Goal: Task Accomplishment & Management: Manage account settings

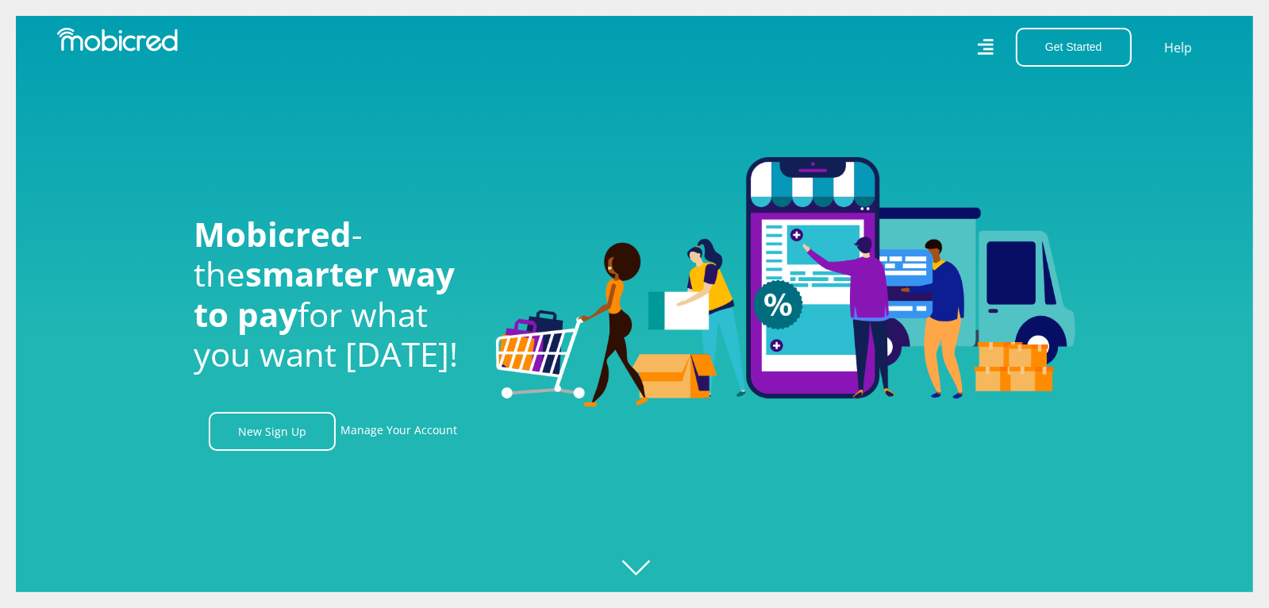
scroll to position [0, 1131]
click at [407, 429] on link "Manage Your Account" at bounding box center [398, 431] width 117 height 39
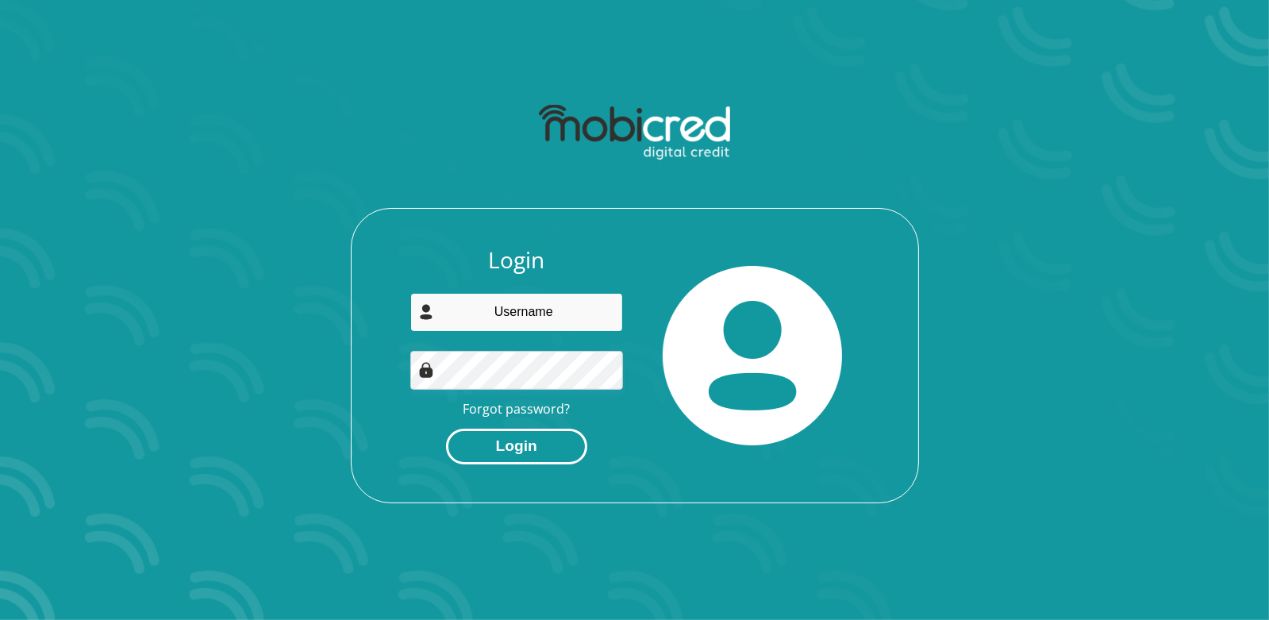
type input "mcetywao@gmail.com"
click at [533, 448] on button "Login" at bounding box center [516, 447] width 141 height 36
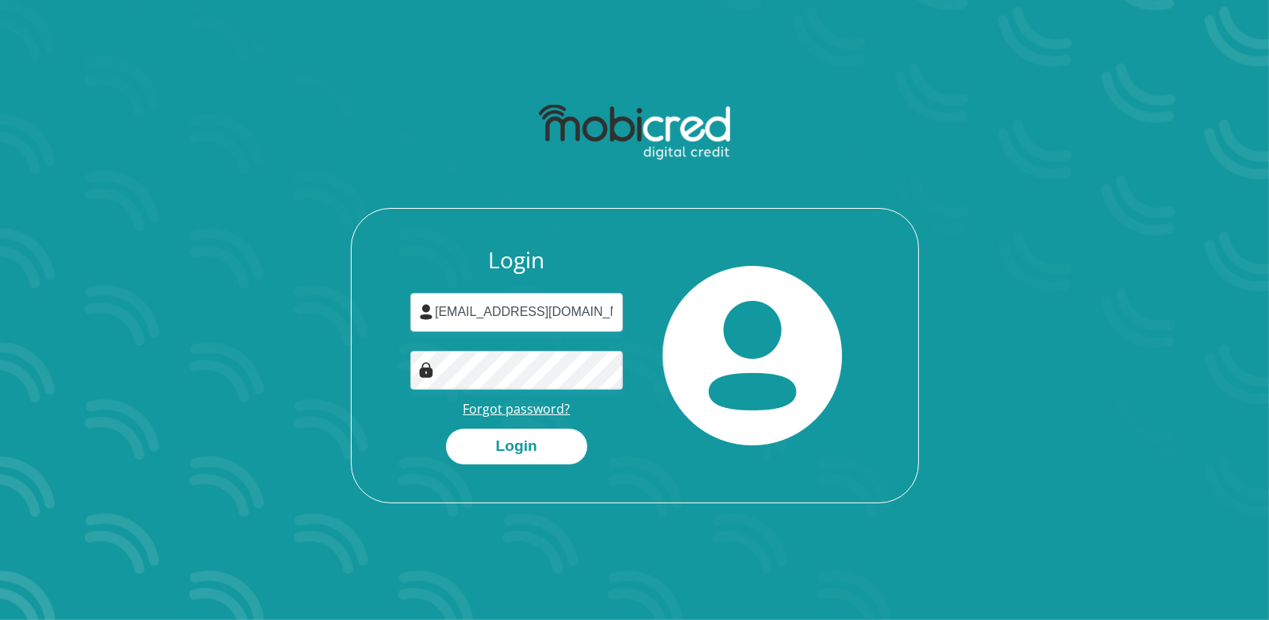
click at [538, 403] on link "Forgot password?" at bounding box center [516, 408] width 107 height 17
click at [521, 437] on button "Login" at bounding box center [516, 447] width 141 height 36
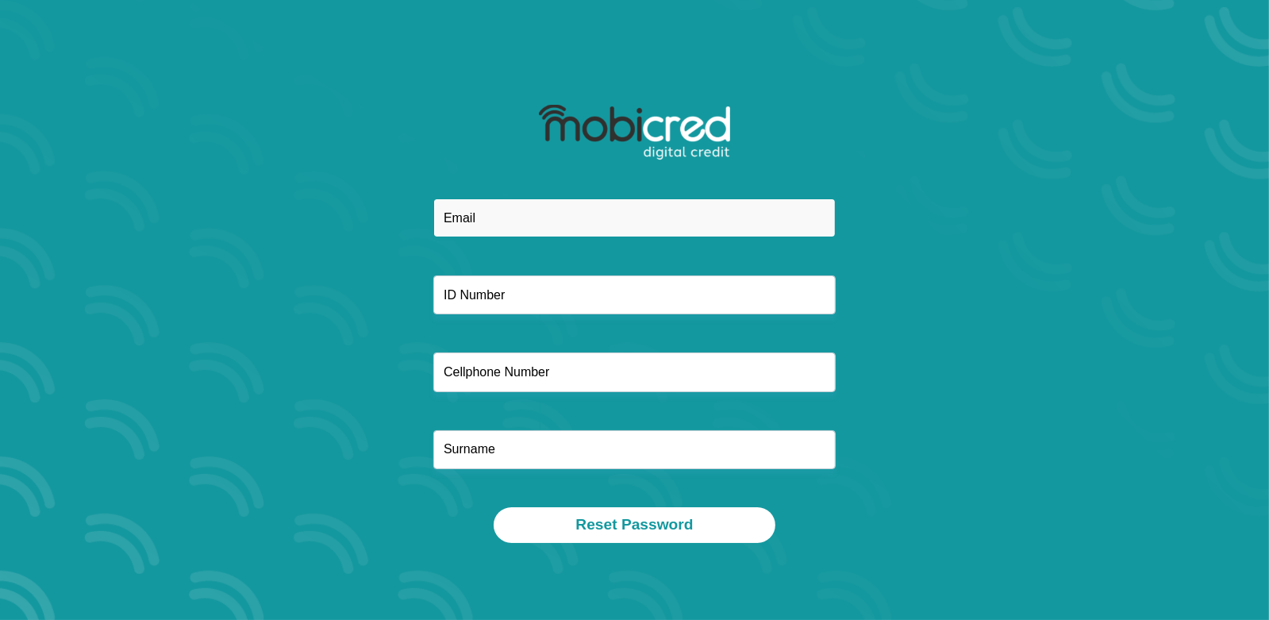
click at [515, 217] on input "email" at bounding box center [634, 217] width 402 height 39
type input "[EMAIL_ADDRESS][DOMAIN_NAME]"
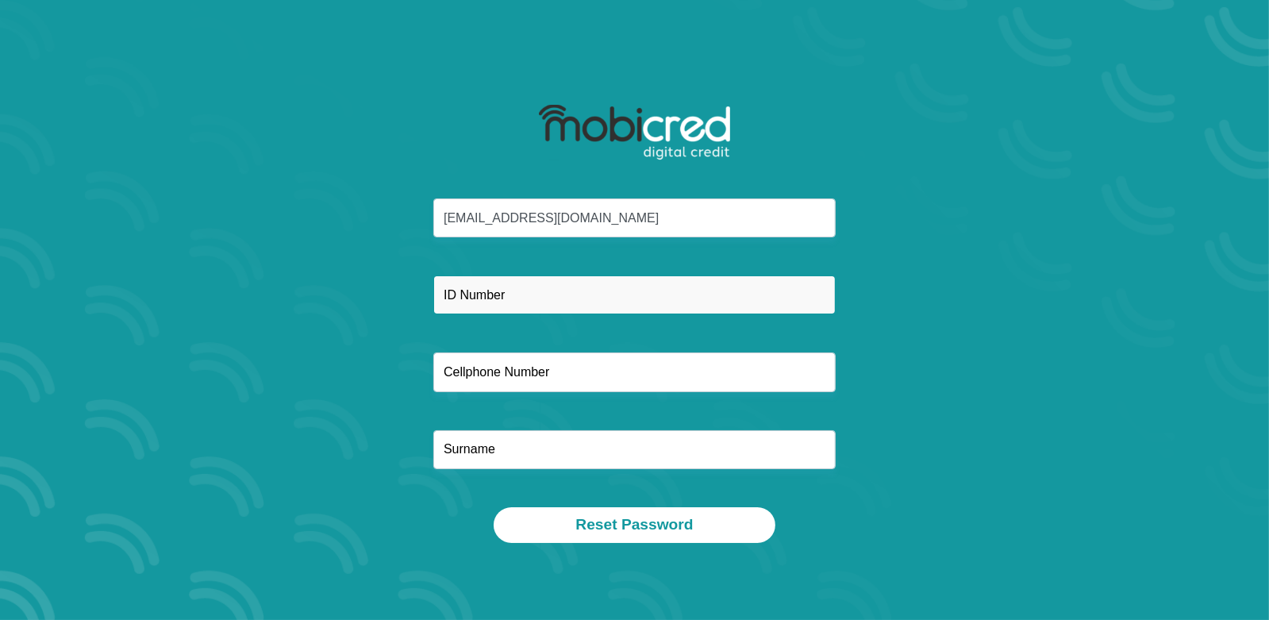
click at [536, 310] on input "text" at bounding box center [634, 294] width 402 height 39
type input "8901305789084"
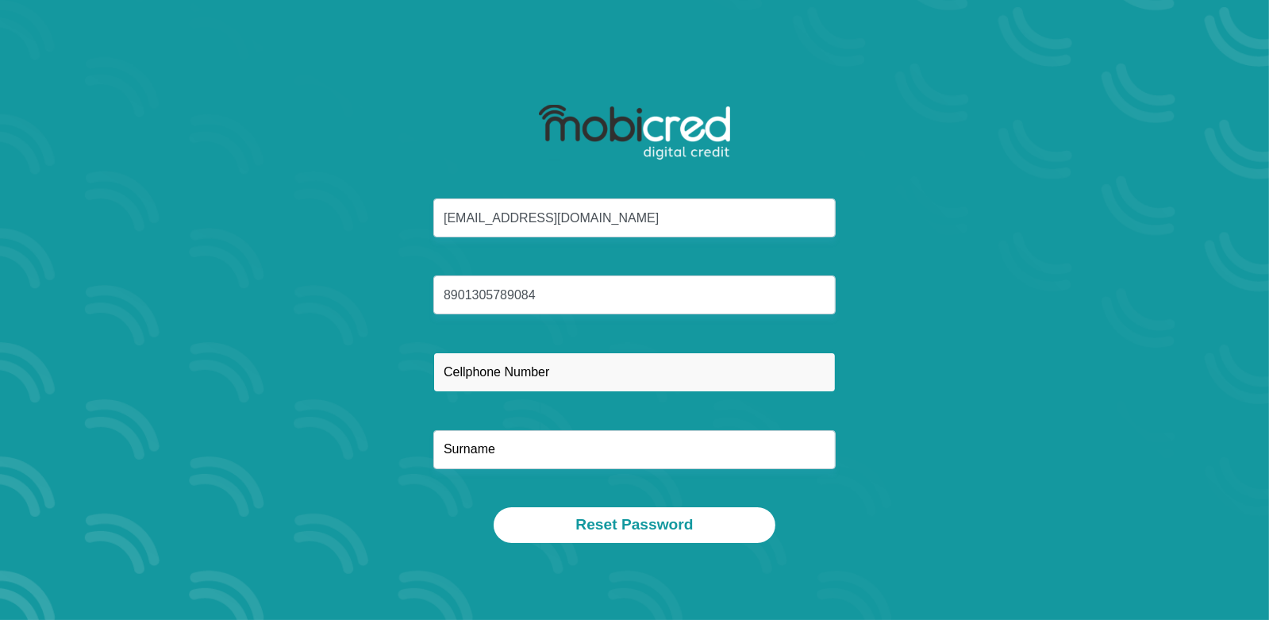
click at [544, 366] on input "text" at bounding box center [634, 371] width 402 height 39
type input "0844887732"
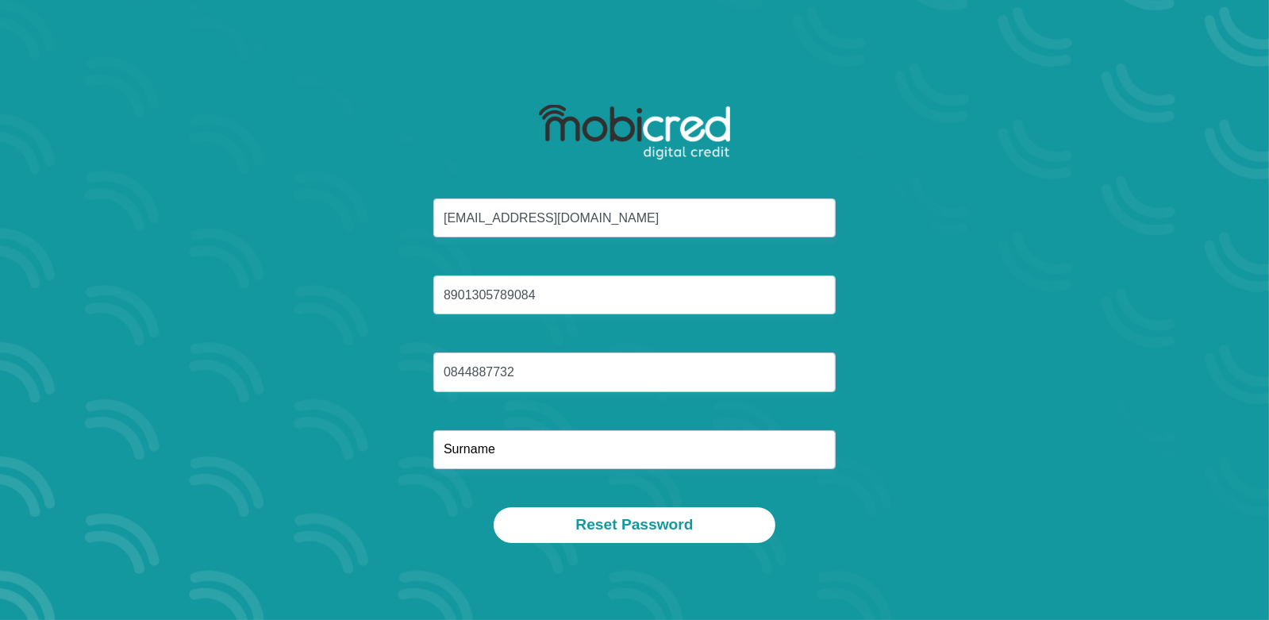
click at [475, 470] on div "mcetywao@gmail.com 8901305789084 0844887732" at bounding box center [635, 352] width 852 height 309
click at [475, 461] on input "text" at bounding box center [634, 449] width 402 height 39
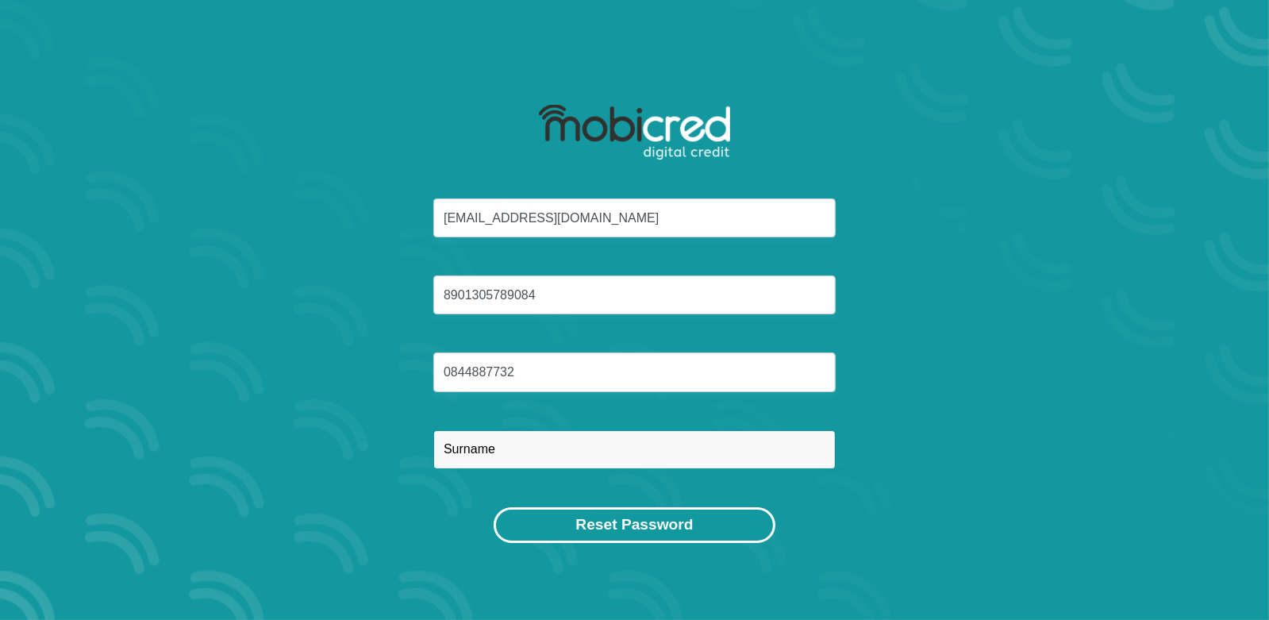
type input "Mcetywa"
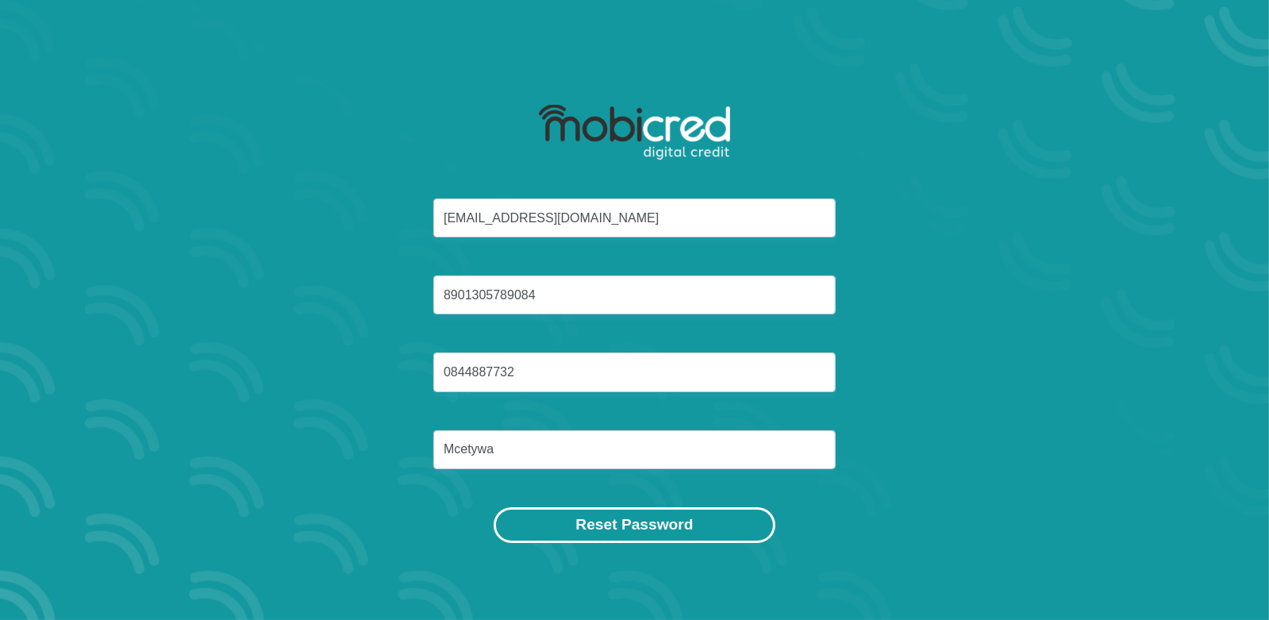
click at [673, 510] on button "Reset Password" at bounding box center [634, 525] width 281 height 36
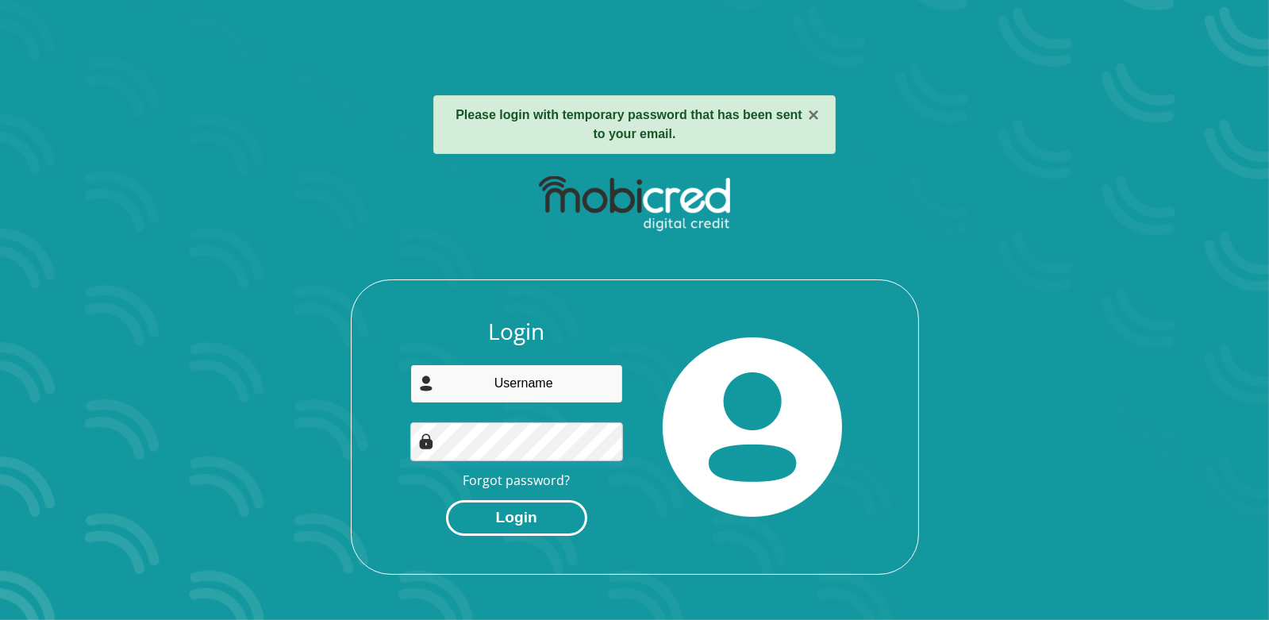
type input "[EMAIL_ADDRESS][DOMAIN_NAME]"
click at [482, 511] on button "Login" at bounding box center [516, 518] width 141 height 36
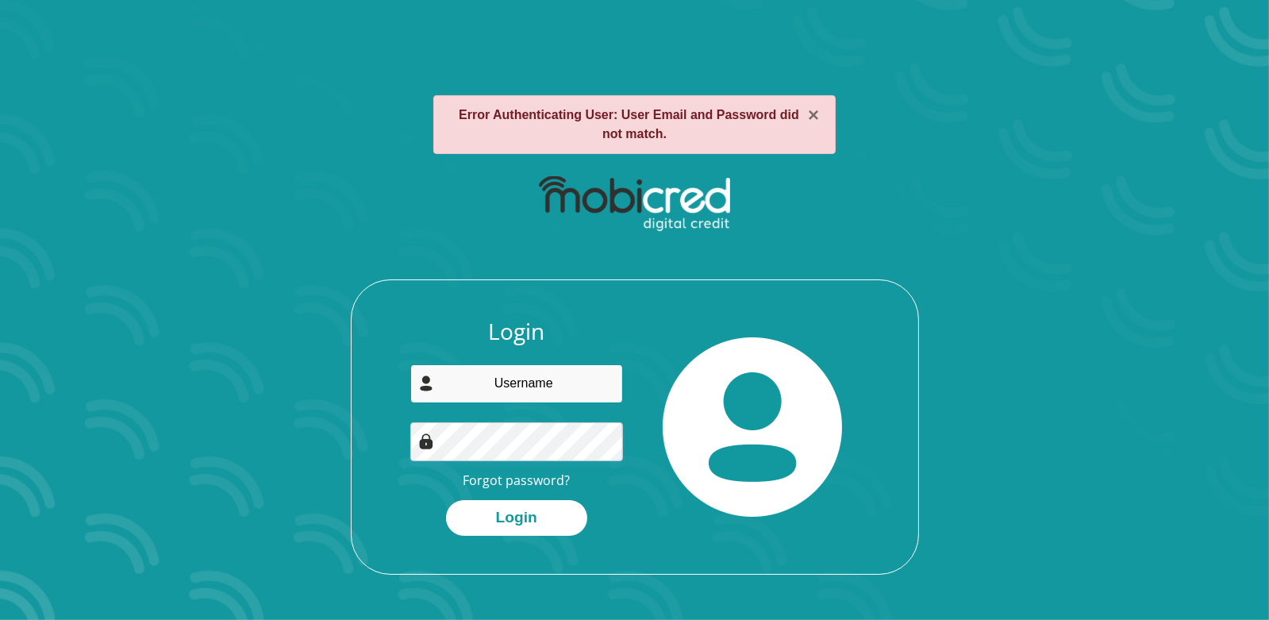
type input "[EMAIL_ADDRESS][DOMAIN_NAME]"
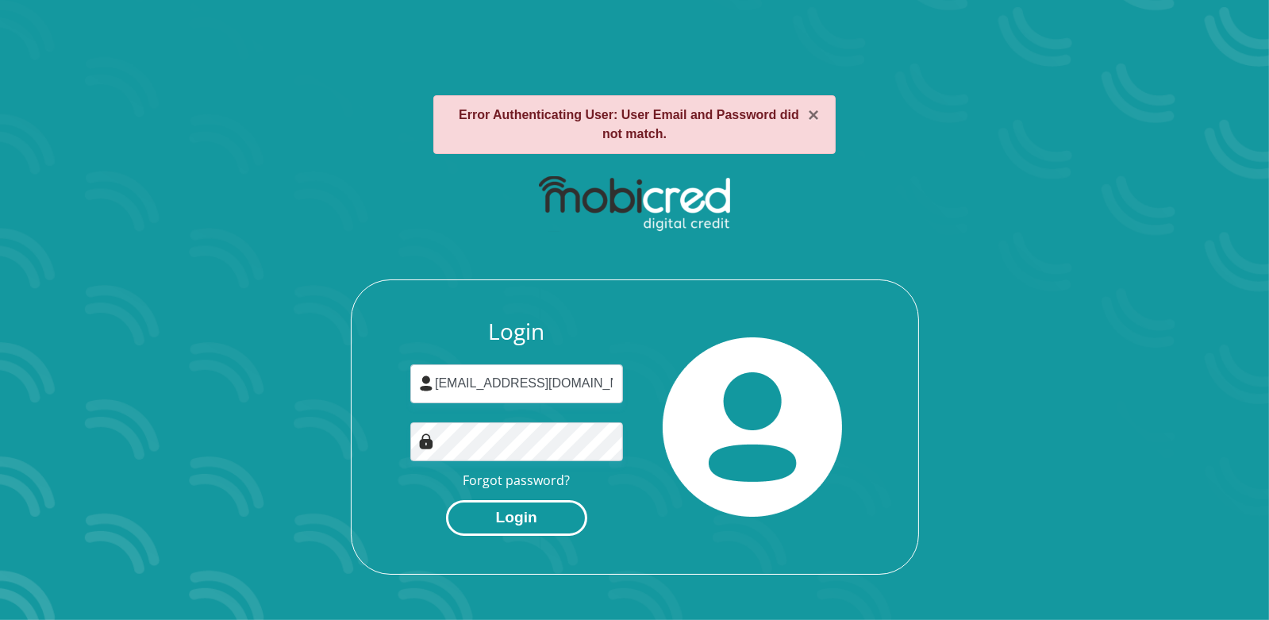
click at [543, 515] on button "Login" at bounding box center [516, 518] width 141 height 36
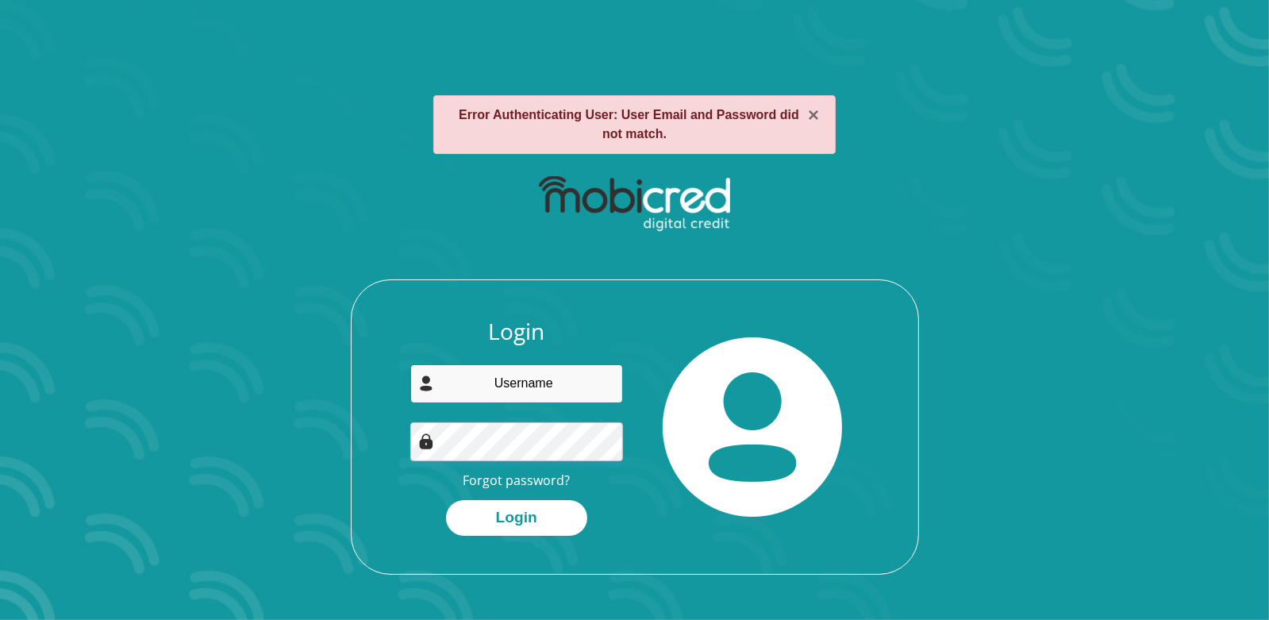
type input "mcetywao@gmail.com"
click at [847, 263] on div "Login mcetywao@gmail.com Forgot password? Login" at bounding box center [635, 371] width 852 height 408
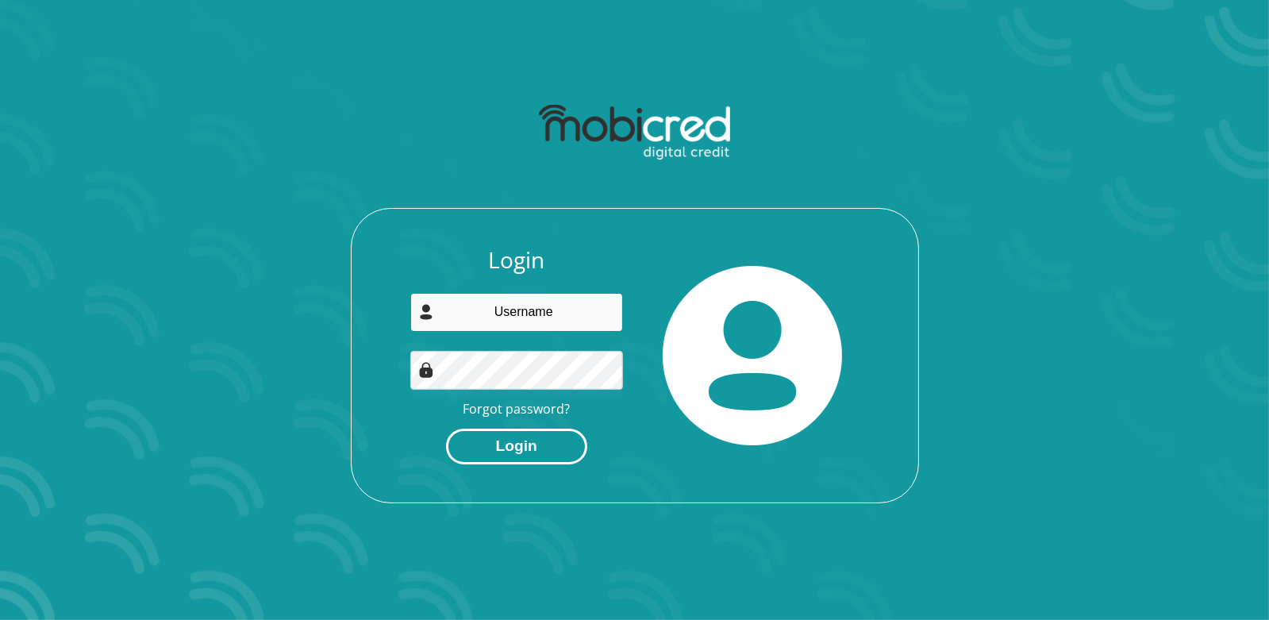
type input "[EMAIL_ADDRESS][DOMAIN_NAME]"
click at [506, 457] on button "Login" at bounding box center [516, 447] width 141 height 36
type input "[EMAIL_ADDRESS][DOMAIN_NAME]"
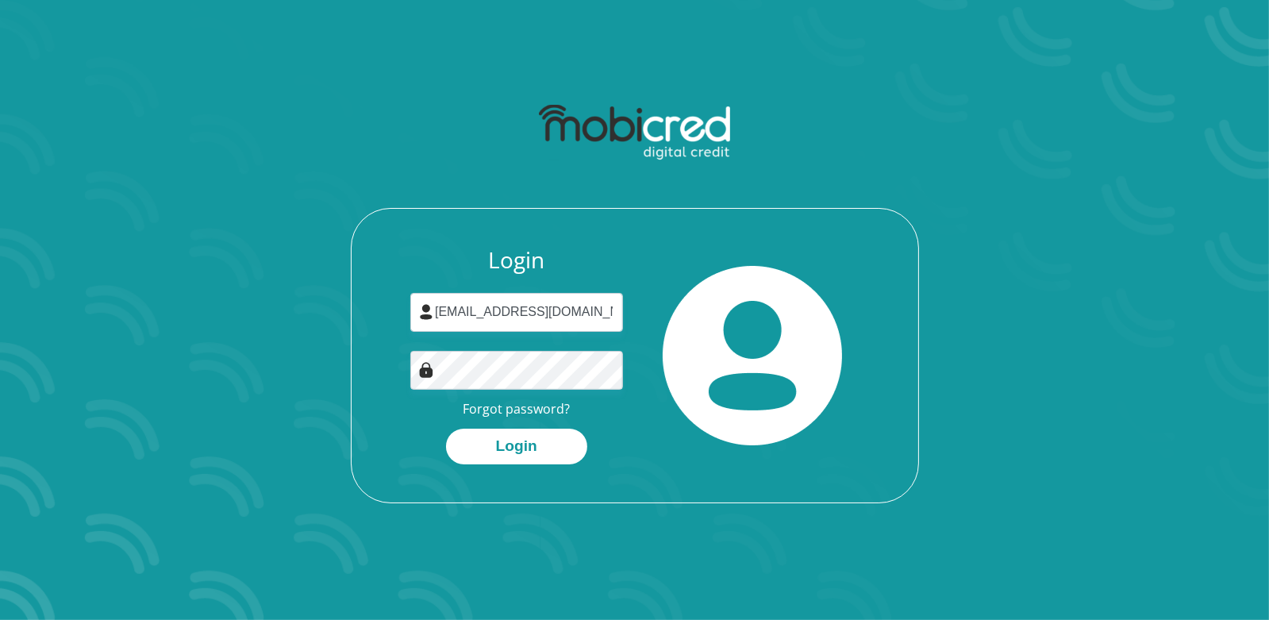
click at [410, 429] on div "Login" at bounding box center [516, 447] width 213 height 36
click at [528, 453] on button "Login" at bounding box center [516, 447] width 141 height 36
